Goal: Task Accomplishment & Management: Manage account settings

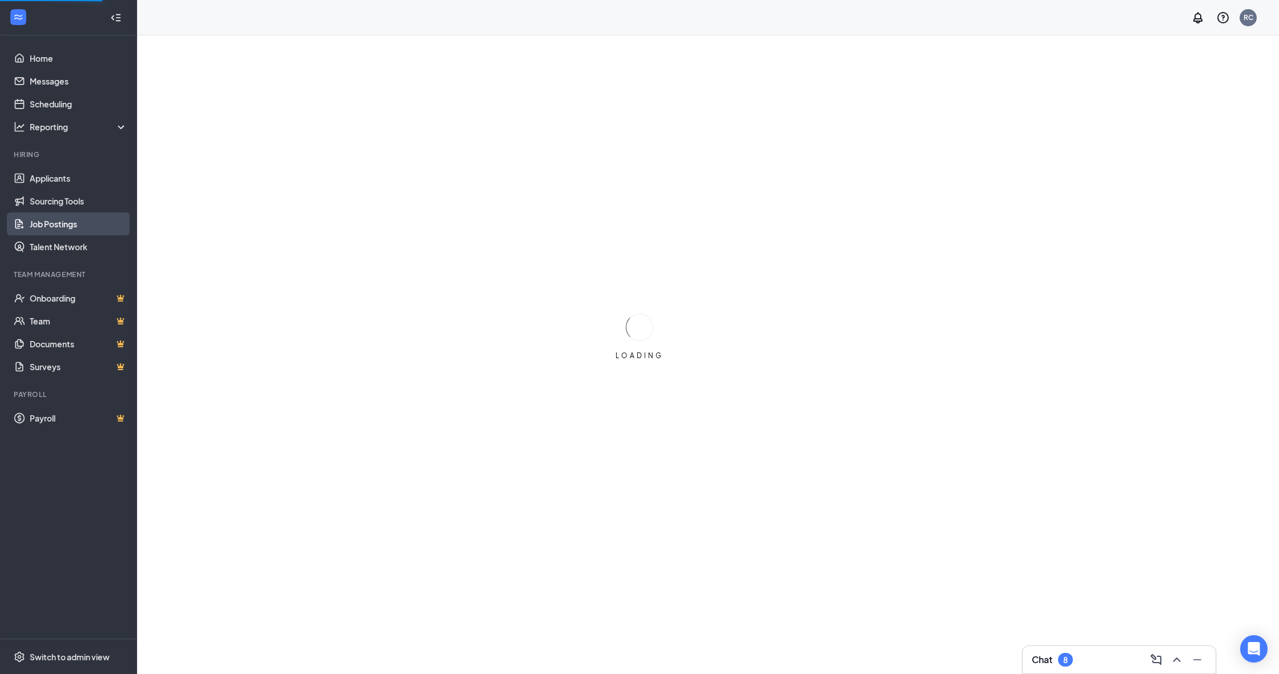
click at [58, 229] on link "Job Postings" at bounding box center [79, 223] width 98 height 23
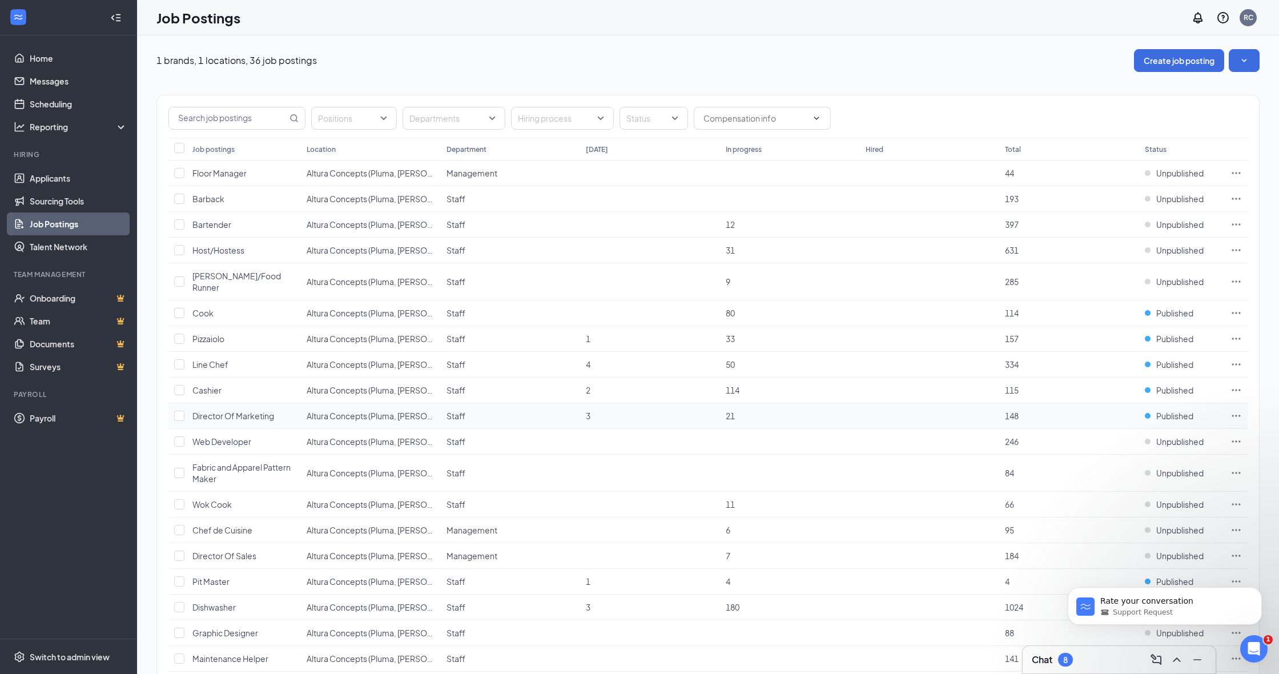
click at [1230, 410] on icon "Ellipses" at bounding box center [1235, 415] width 11 height 11
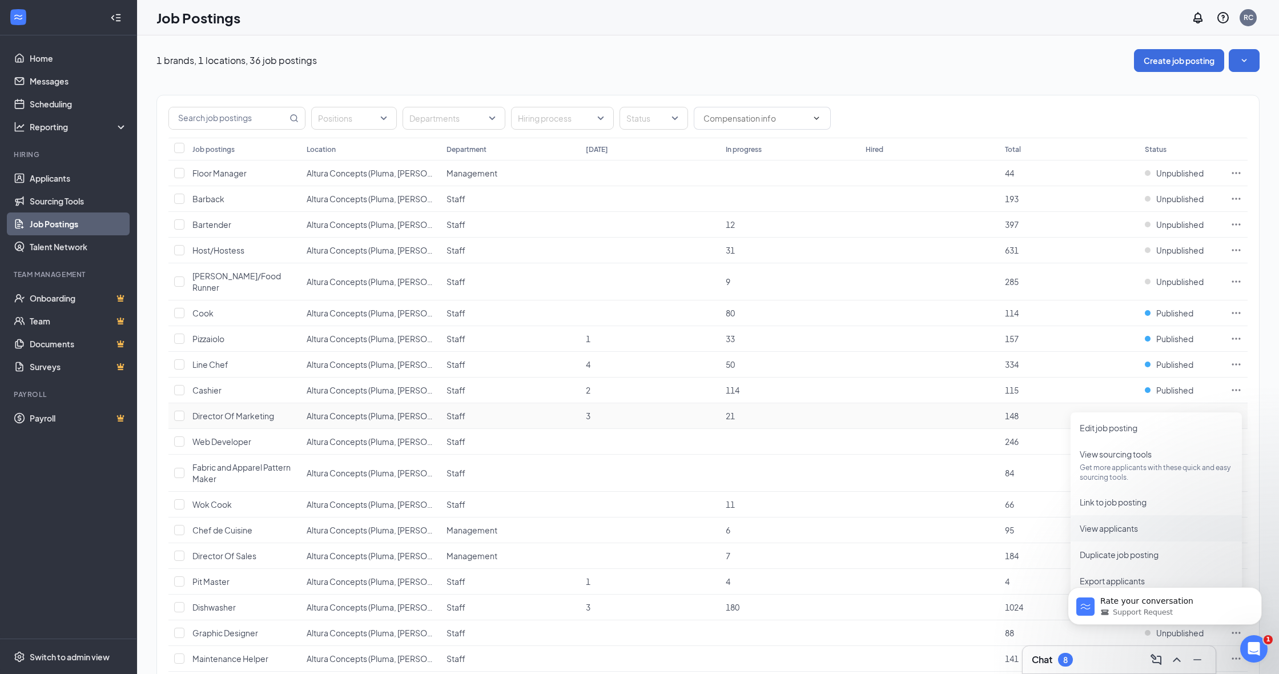
click at [1137, 528] on span "View applicants" at bounding box center [1109, 528] width 58 height 10
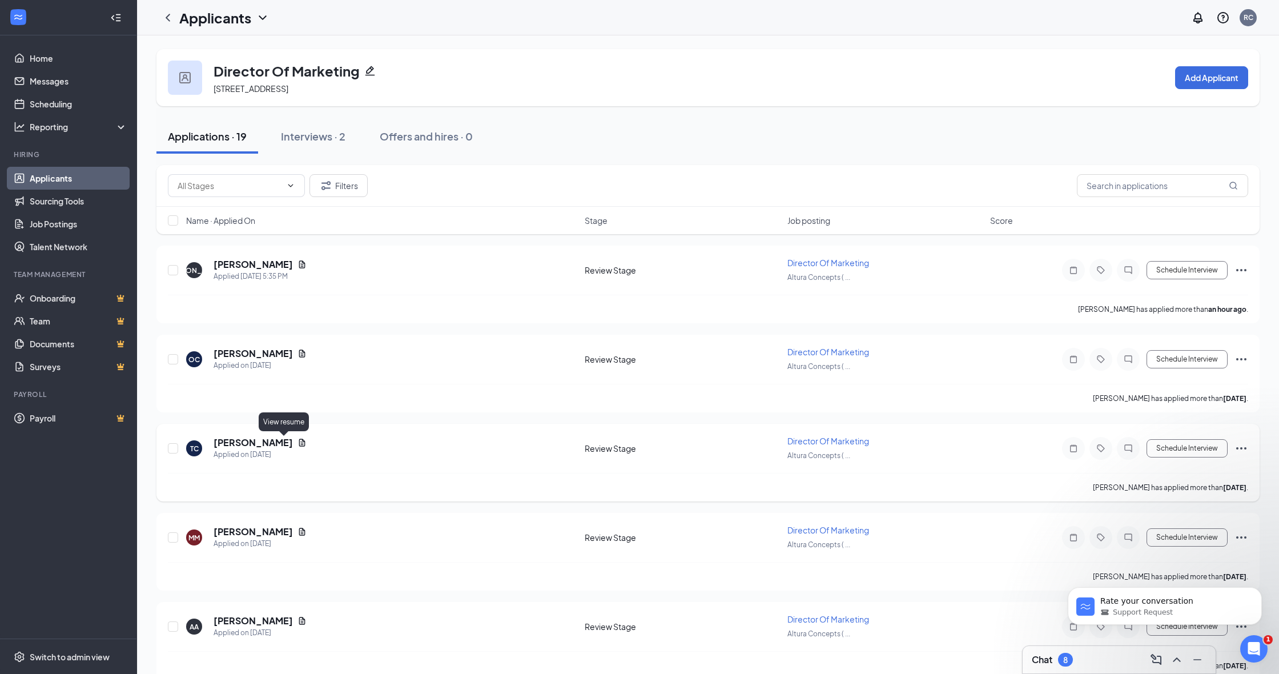
click at [297, 440] on icon "Document" at bounding box center [301, 442] width 9 height 9
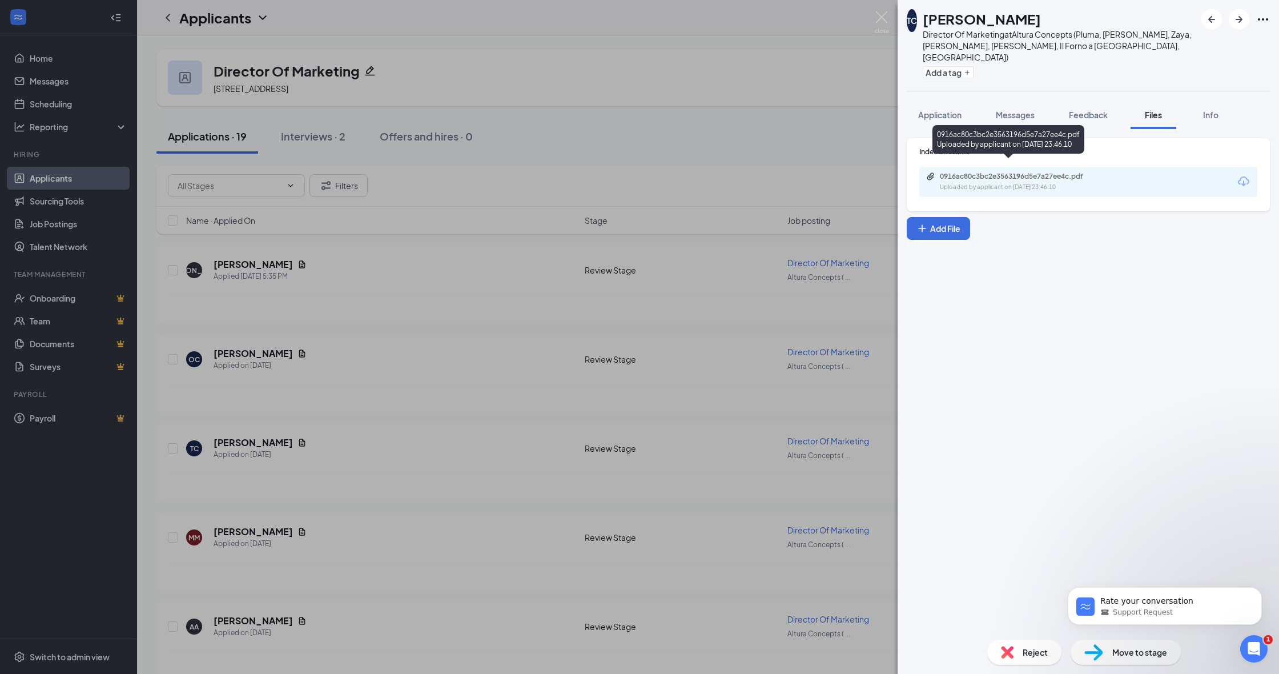
click at [1056, 172] on div "0916ac80c3bc2e3563196d5e7a27ee4c.pdf" at bounding box center [1020, 176] width 160 height 9
click at [258, 319] on div "TC [PERSON_NAME] Director Of Marketing at Altura Concepts (Pluma, [PERSON_NAME]…" at bounding box center [639, 337] width 1279 height 674
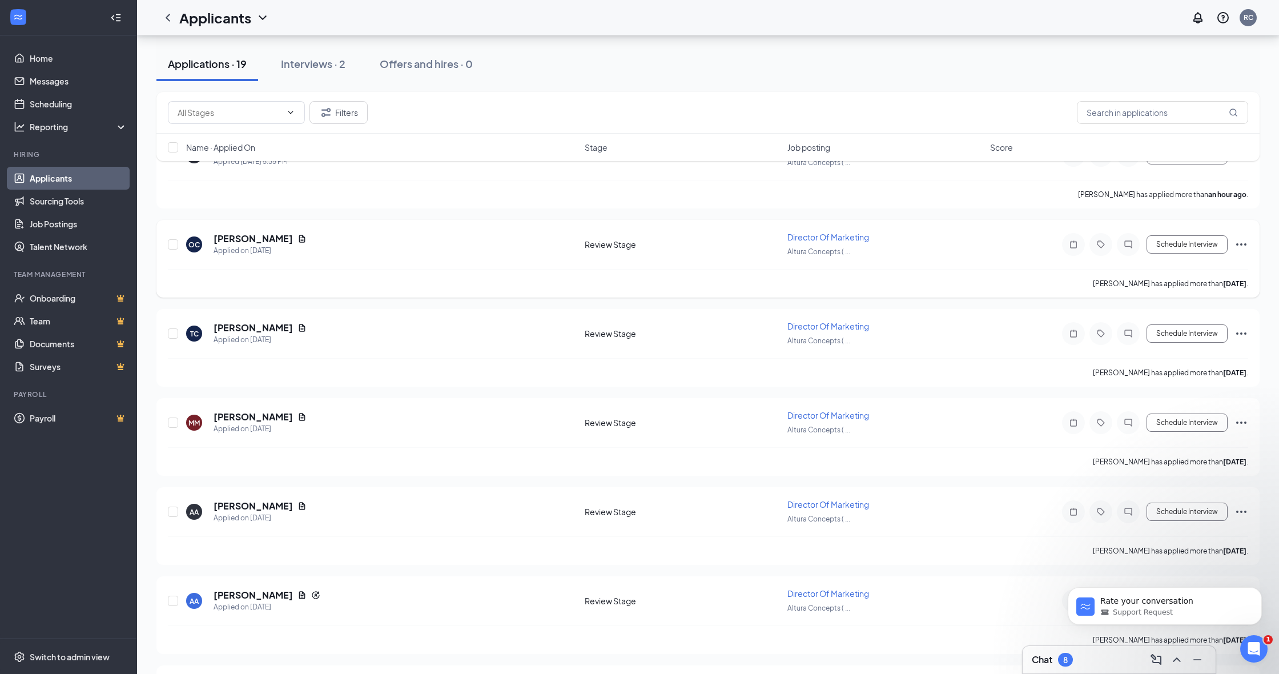
scroll to position [125, 0]
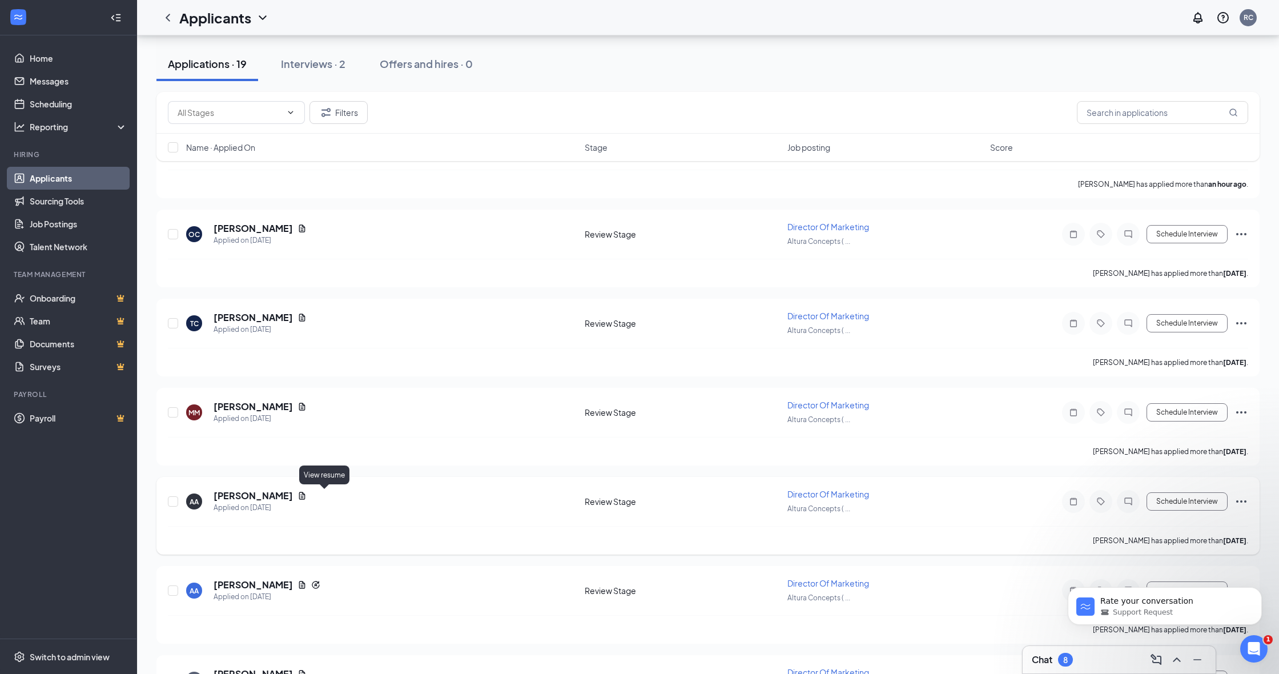
click at [305, 496] on icon "Document" at bounding box center [302, 495] width 6 height 7
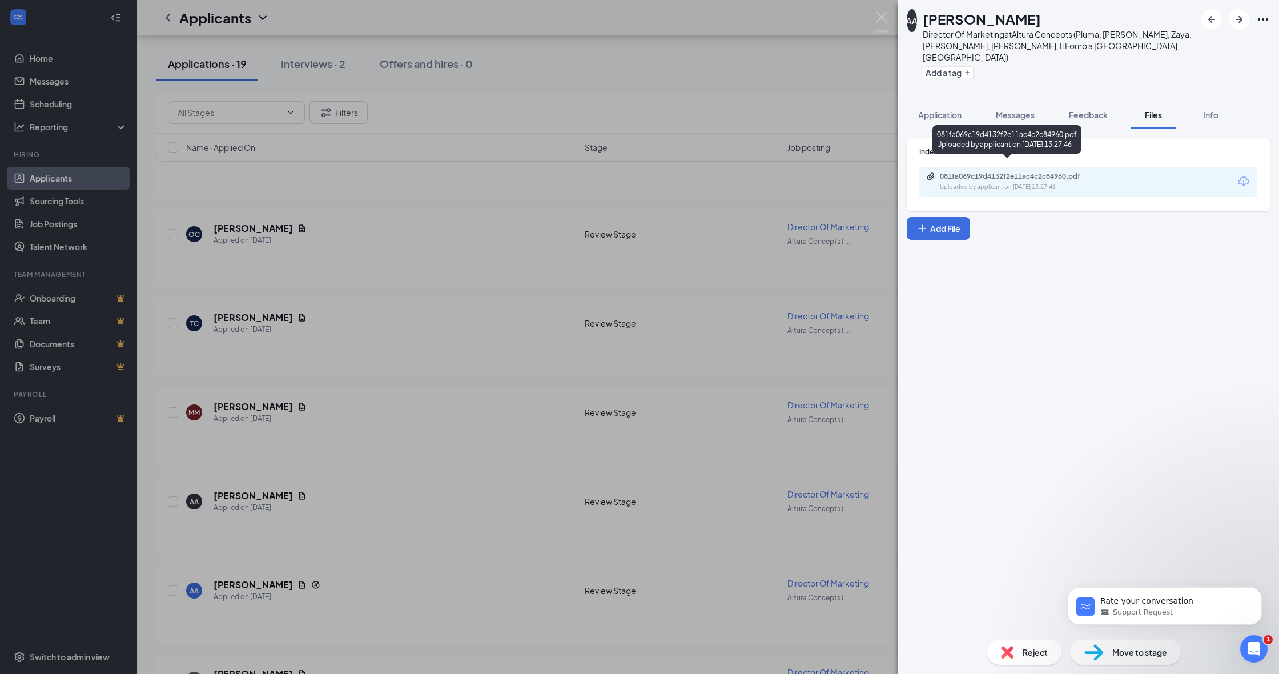
click at [990, 172] on div "081fa069c19d4132f2e11ac4c2c84960.pdf" at bounding box center [1020, 176] width 160 height 9
click at [385, 429] on div "AA [PERSON_NAME] Director Of Marketing at Altura Concepts (Pluma, [PERSON_NAME]…" at bounding box center [639, 337] width 1279 height 674
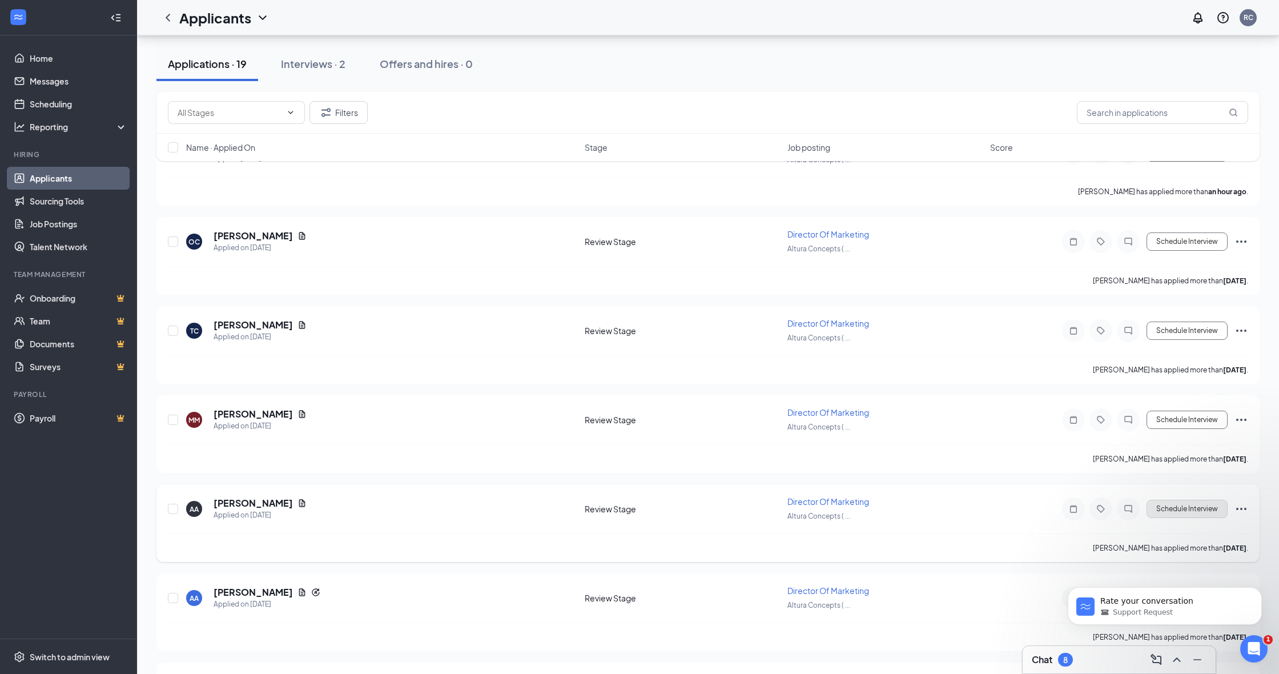
click at [1184, 504] on button "Schedule Interview" at bounding box center [1186, 509] width 81 height 18
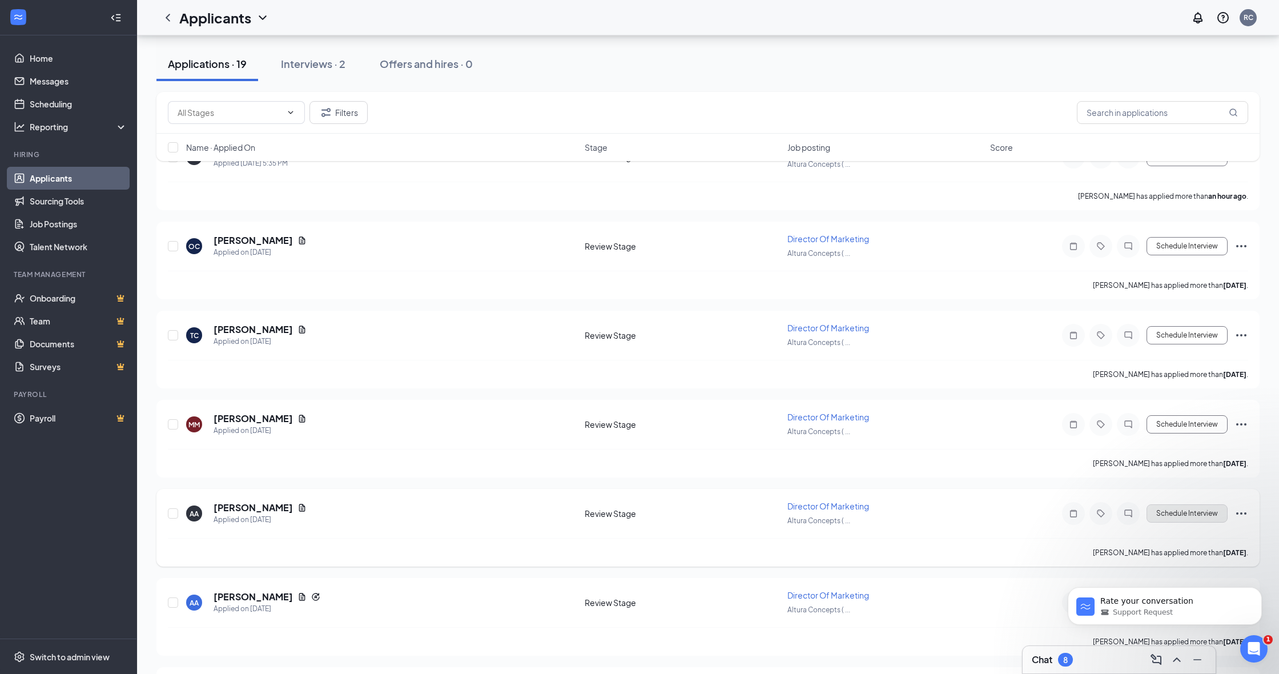
scroll to position [110, 0]
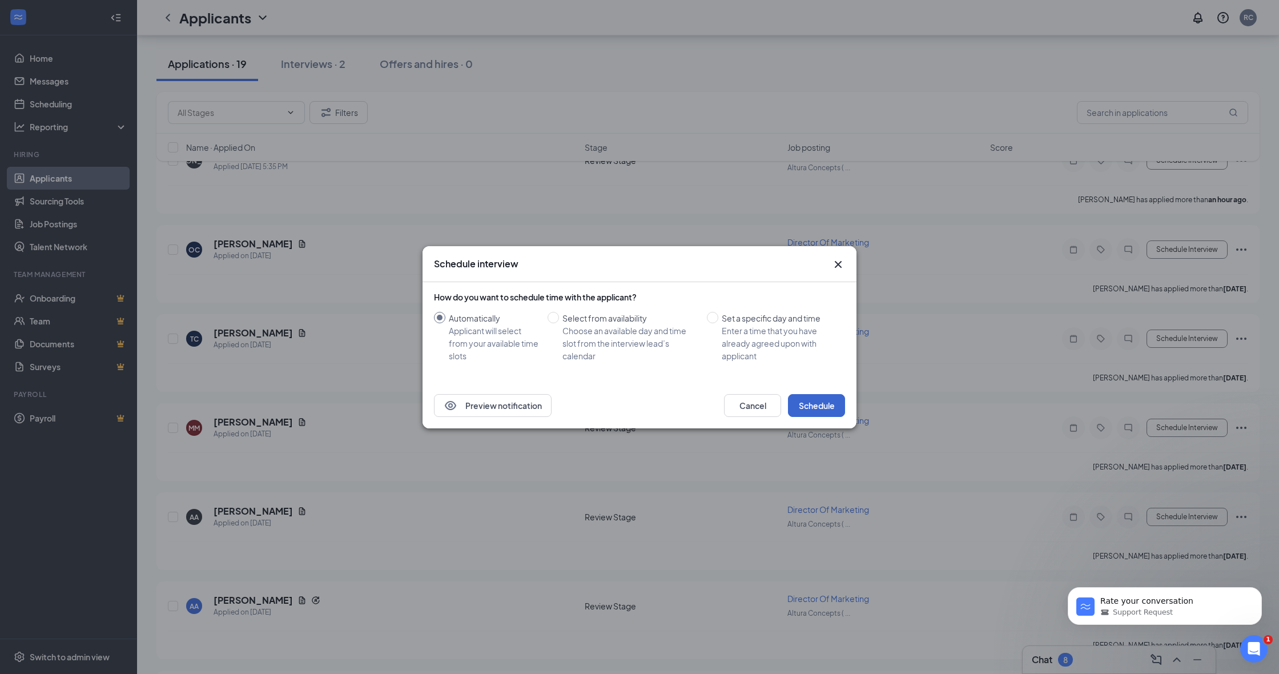
click at [810, 409] on button "Schedule" at bounding box center [816, 405] width 57 height 23
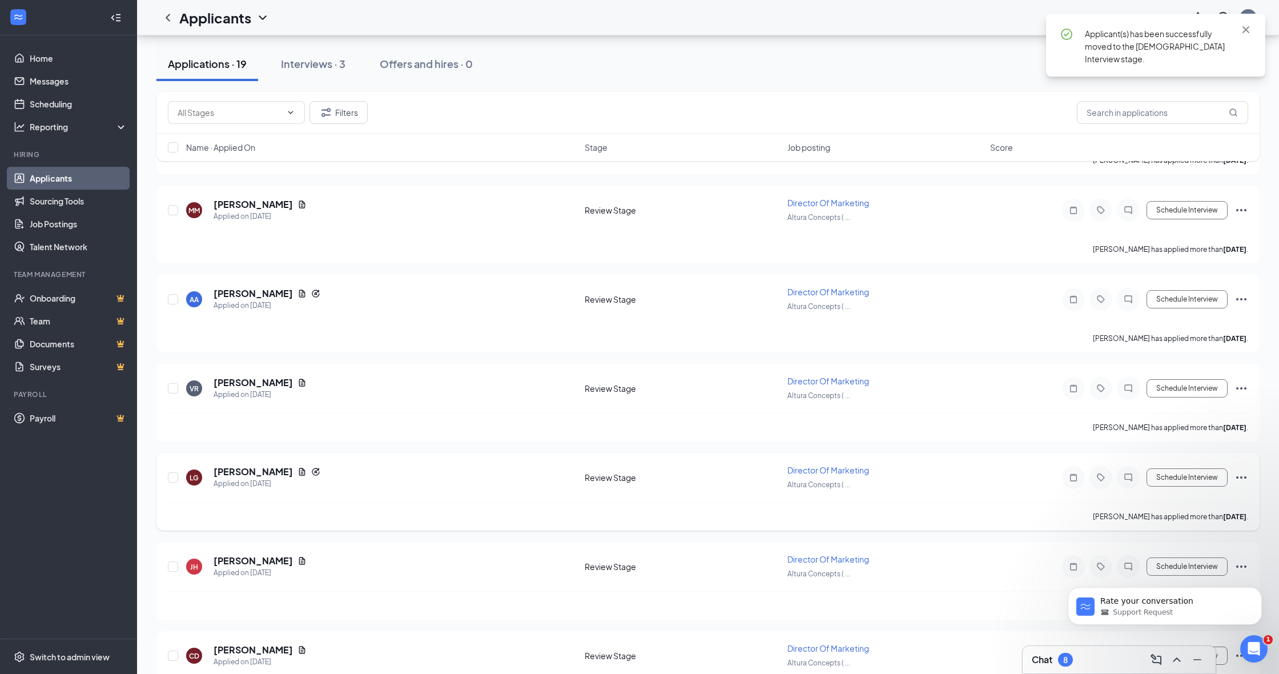
scroll to position [328, 0]
click at [309, 384] on div "VR [PERSON_NAME] Applied on [DATE]" at bounding box center [382, 387] width 392 height 24
click at [307, 384] on icon "Document" at bounding box center [301, 381] width 9 height 9
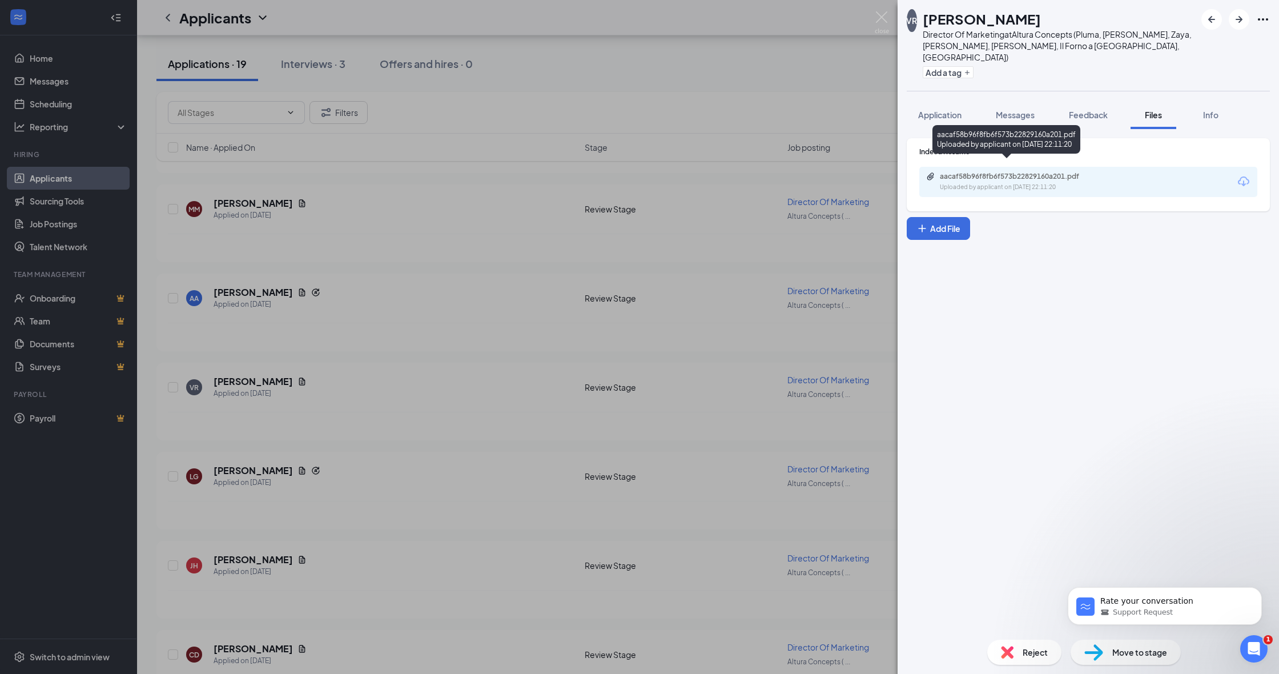
click at [968, 172] on div "aacaf58b96f8fb6f573b22829160a201.pdf Uploaded by applicant on [DATE] 22:11:20" at bounding box center [1018, 182] width 185 height 20
click at [445, 441] on div "VR [PERSON_NAME] Director Of Marketing at Altura Concepts (Pluma, [PERSON_NAME]…" at bounding box center [639, 337] width 1279 height 674
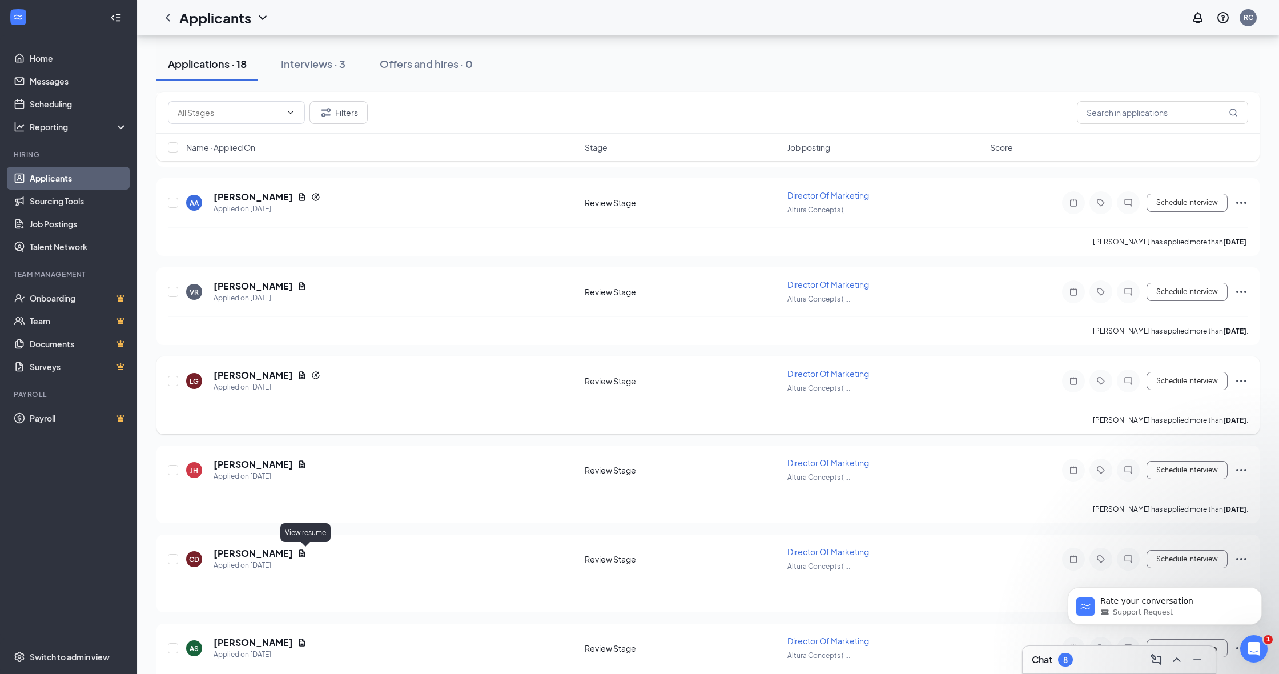
scroll to position [426, 0]
click at [297, 371] on icon "Document" at bounding box center [301, 372] width 9 height 9
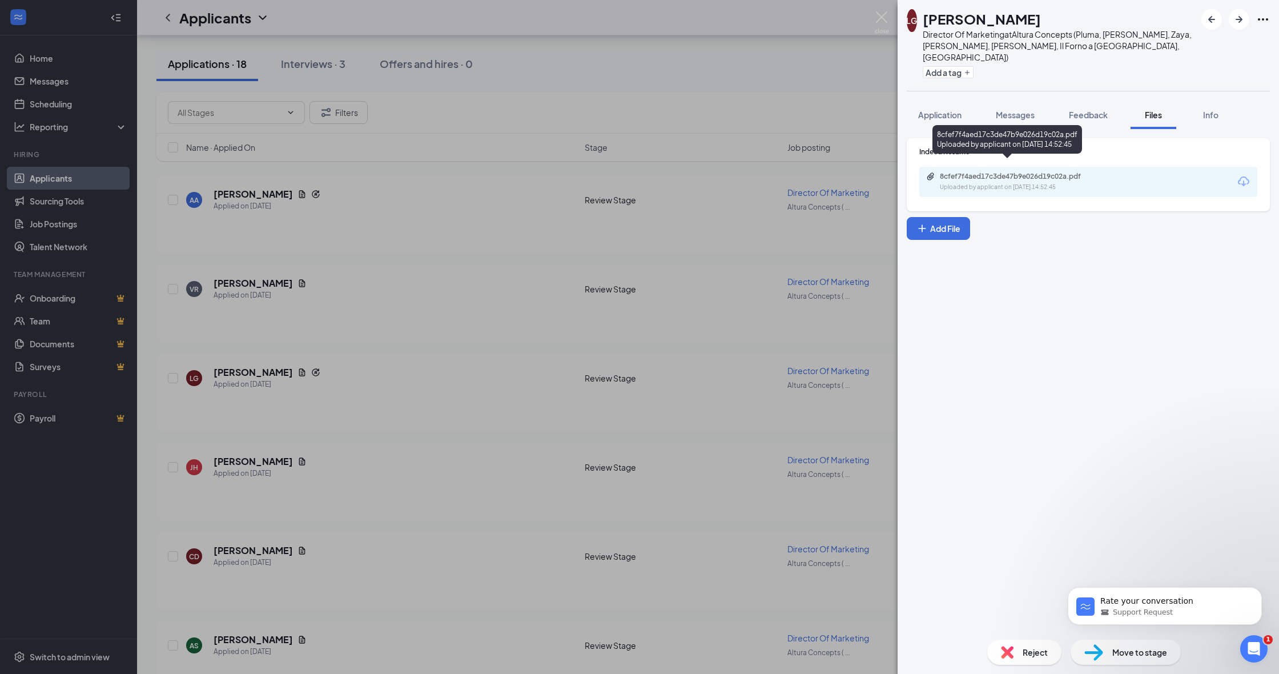
click at [976, 172] on div "8cfef7f4aed17c3de47b9e026d19c02a.pdf" at bounding box center [1020, 176] width 160 height 9
click at [630, 345] on div "LG [PERSON_NAME] Director Of Marketing at Altura Concepts (Pluma, [PERSON_NAME]…" at bounding box center [639, 337] width 1279 height 674
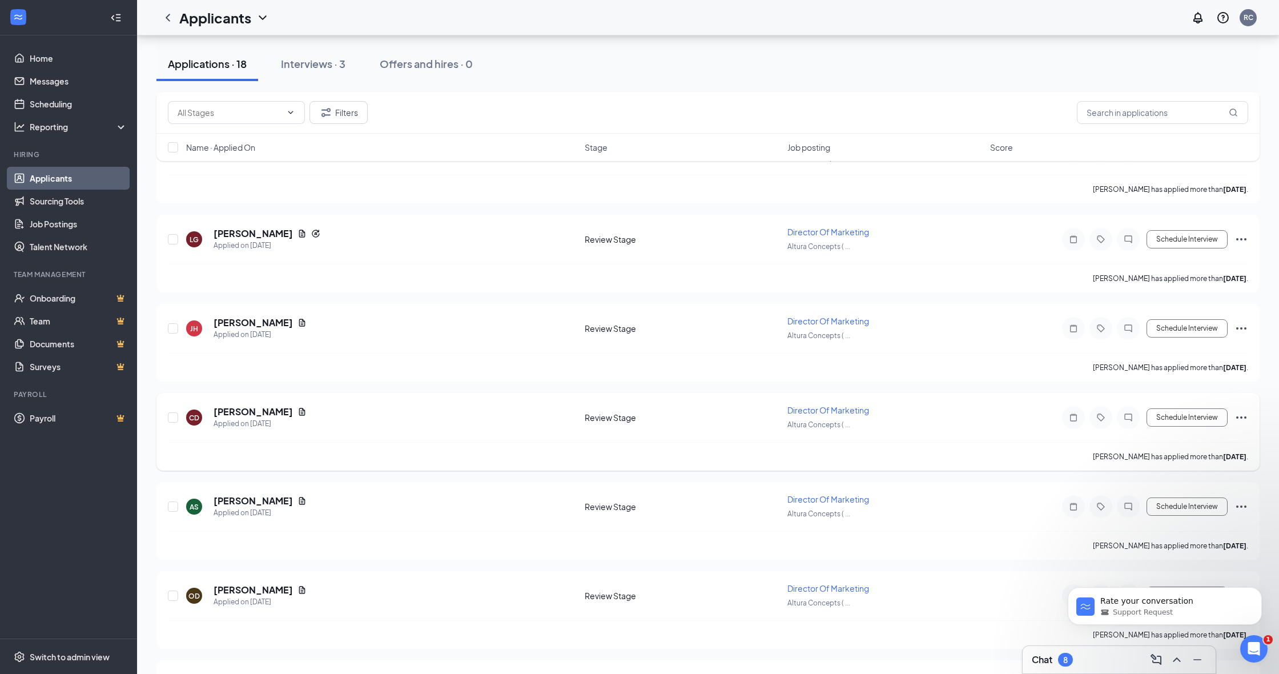
scroll to position [566, 0]
click at [299, 500] on icon "Document" at bounding box center [302, 499] width 6 height 7
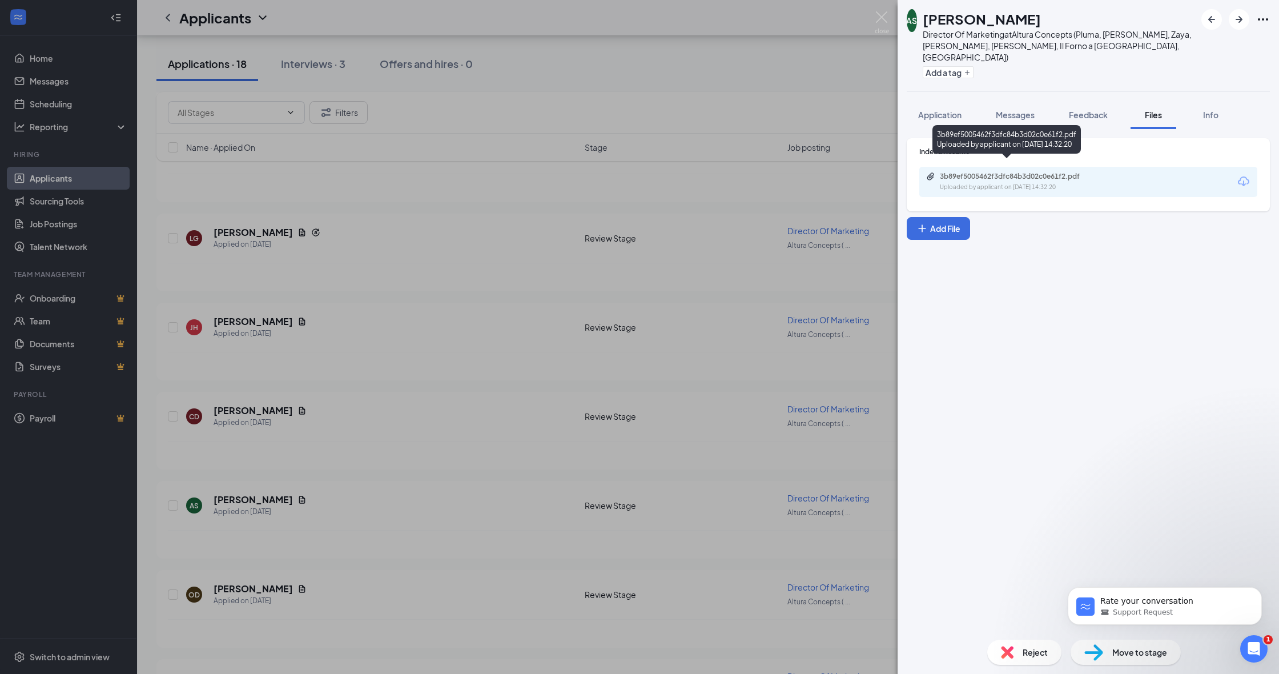
click at [1001, 172] on div "3b89ef5005462f3dfc84b3d02c0e61f2.pdf Uploaded by applicant on [DATE] 14:32:20" at bounding box center [1018, 182] width 185 height 20
